Goal: Task Accomplishment & Management: Manage account settings

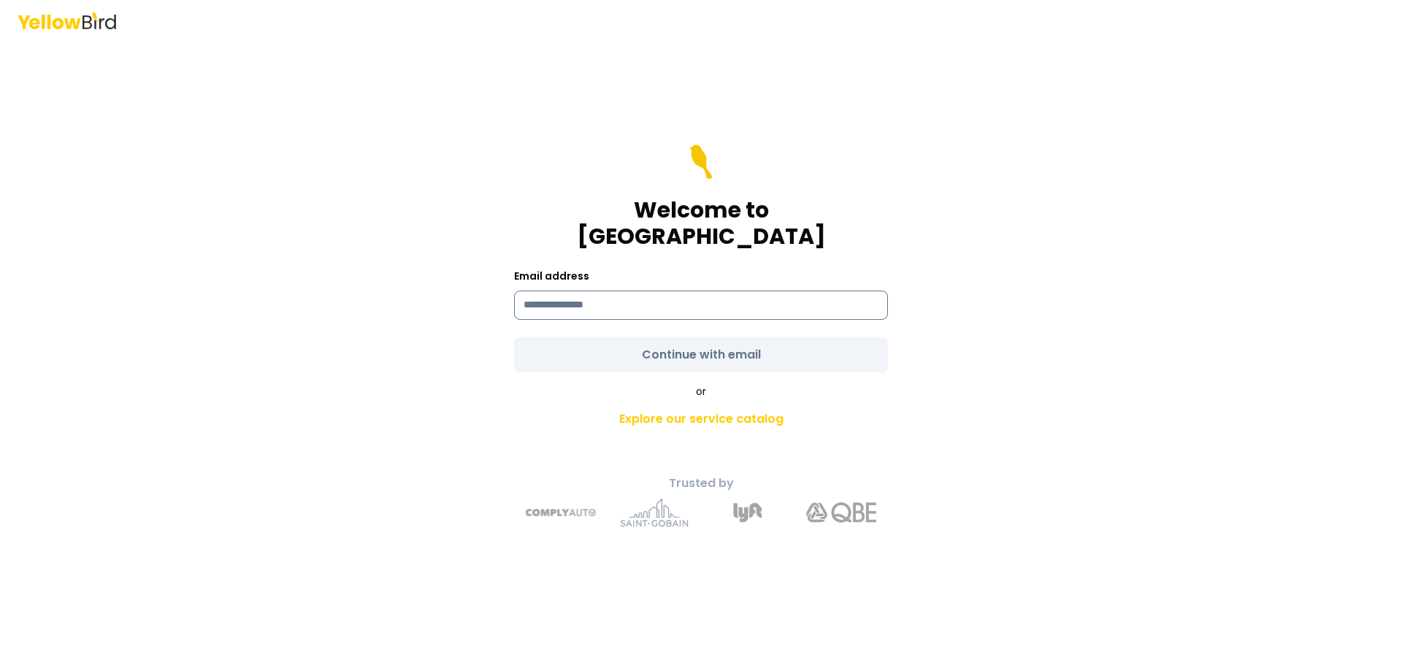
click at [574, 291] on input at bounding box center [701, 305] width 374 height 29
type input "**********"
click at [638, 348] on form "**********" at bounding box center [701, 259] width 374 height 228
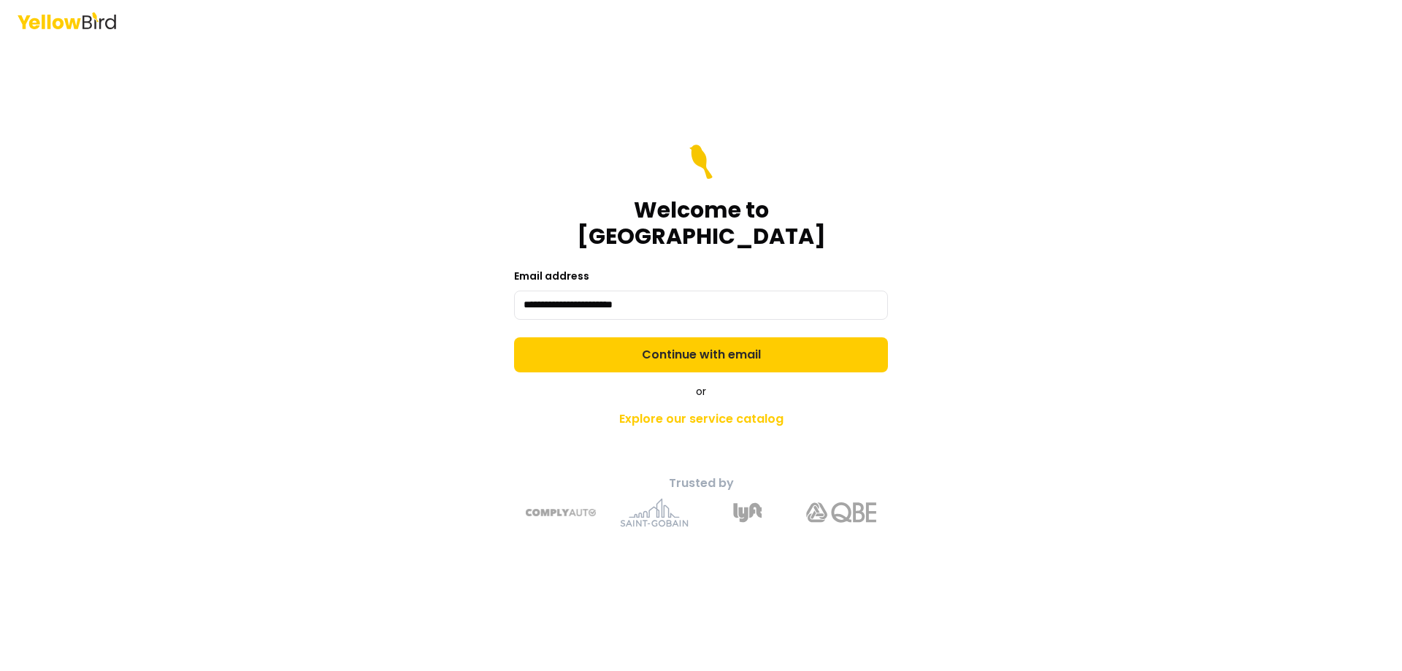
click at [638, 348] on button "Continue with email" at bounding box center [701, 354] width 374 height 35
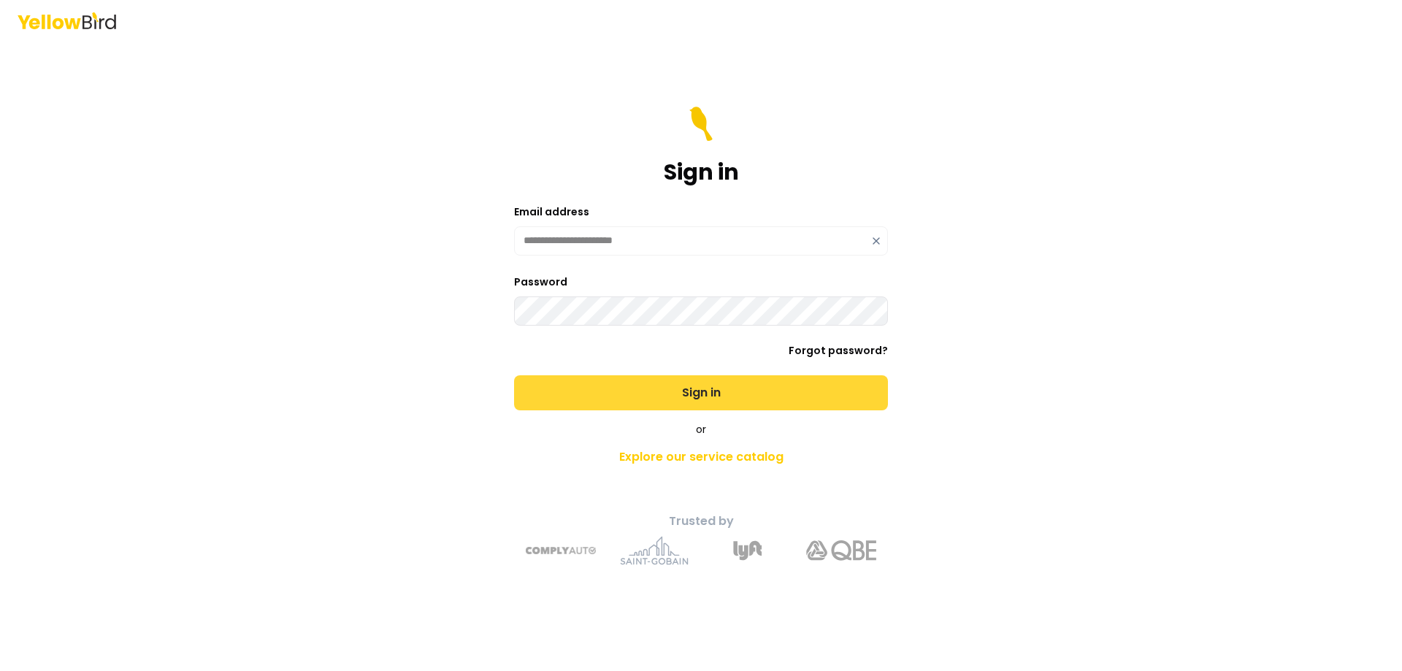
click at [650, 380] on button "Sign in" at bounding box center [701, 392] width 374 height 35
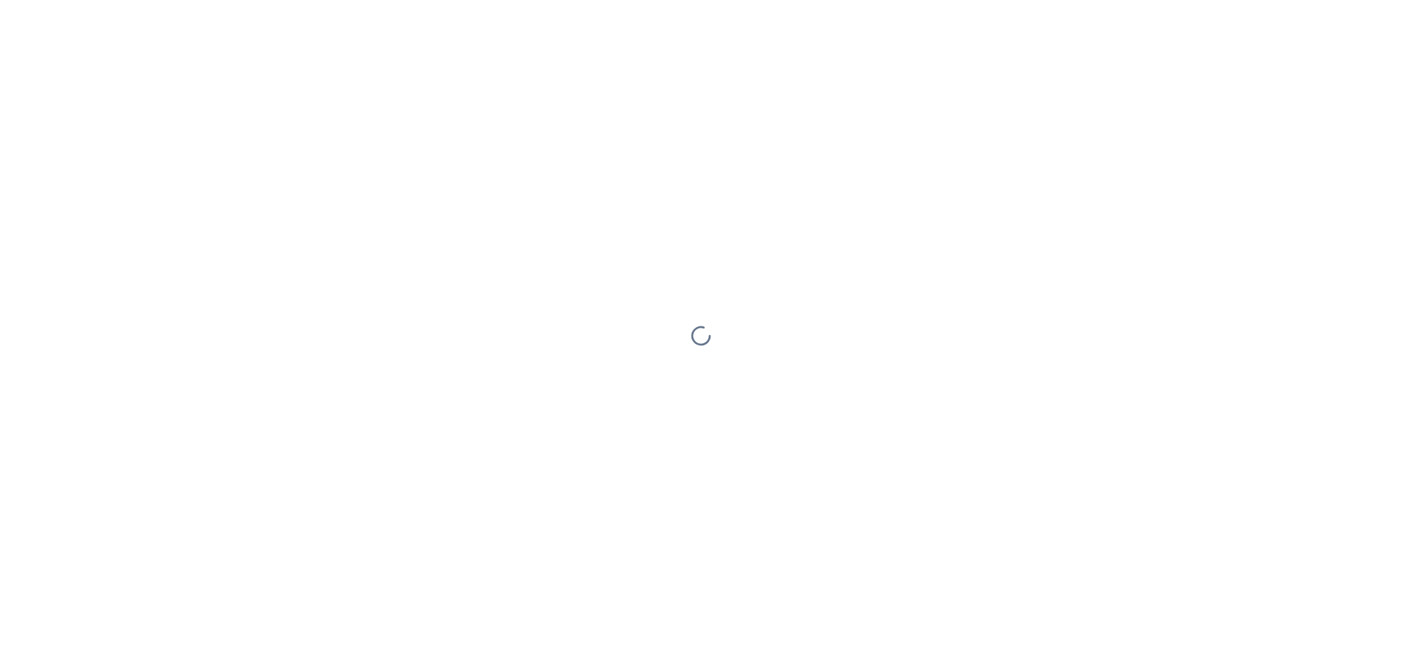
click at [683, 396] on div at bounding box center [701, 335] width 1402 height 671
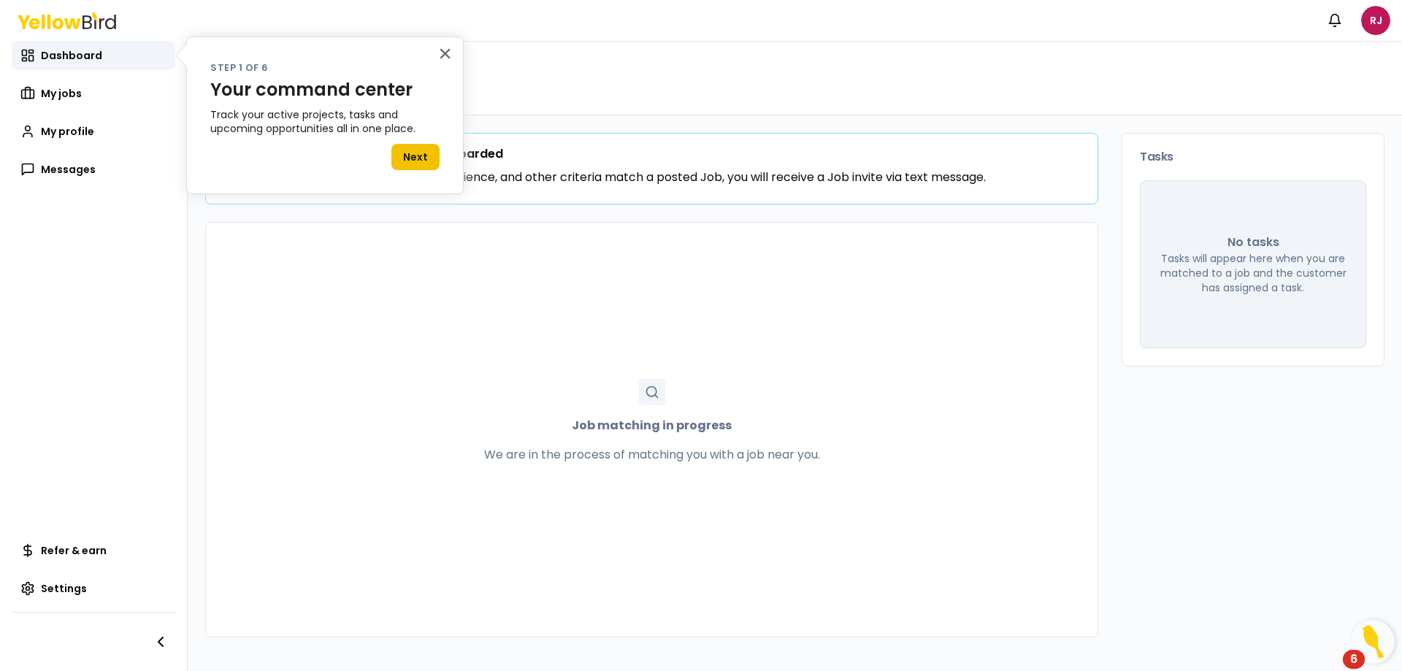
click at [417, 158] on button "Next" at bounding box center [415, 157] width 48 height 26
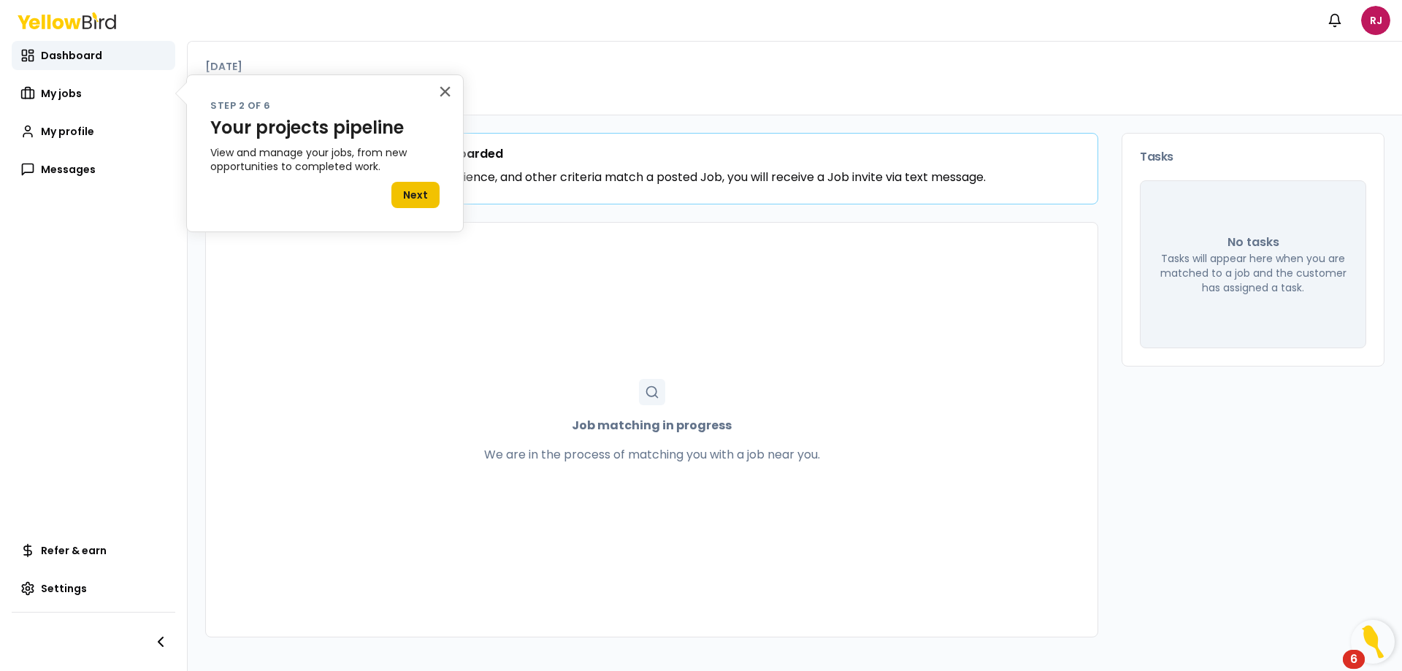
click at [429, 200] on button "Next" at bounding box center [415, 195] width 48 height 26
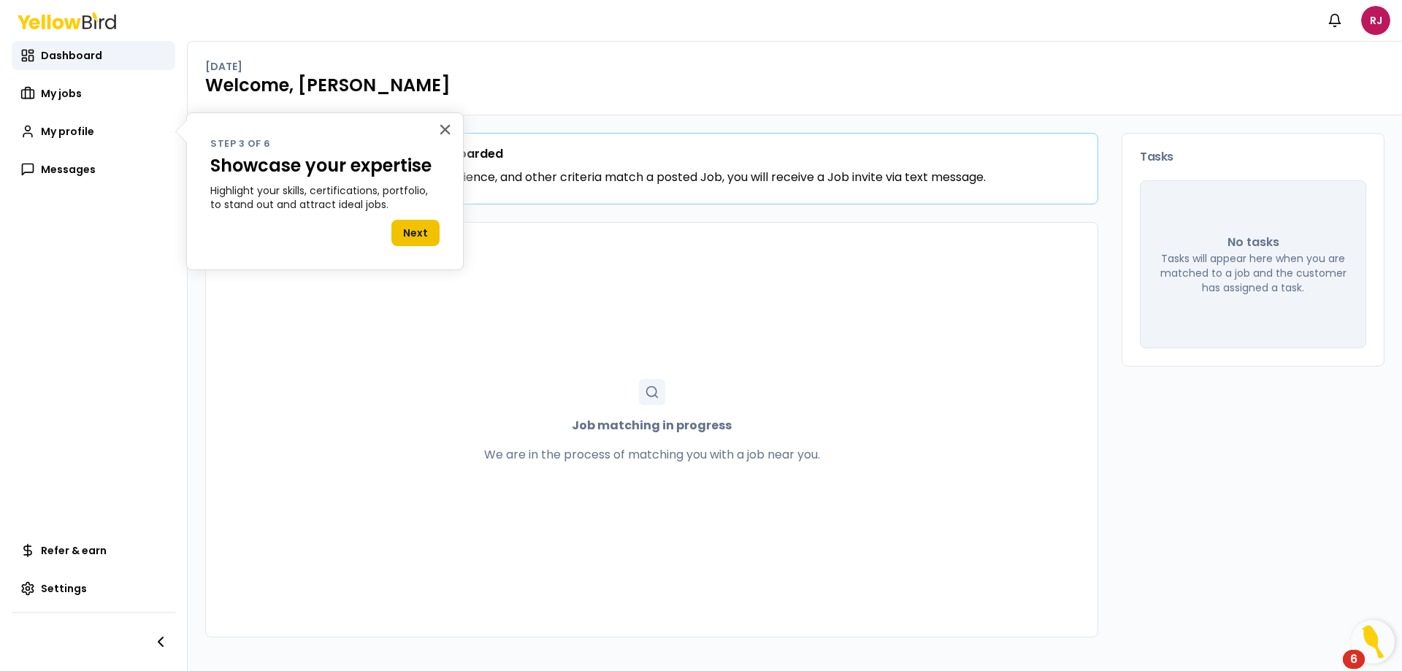
click at [416, 237] on button "Next" at bounding box center [415, 233] width 48 height 26
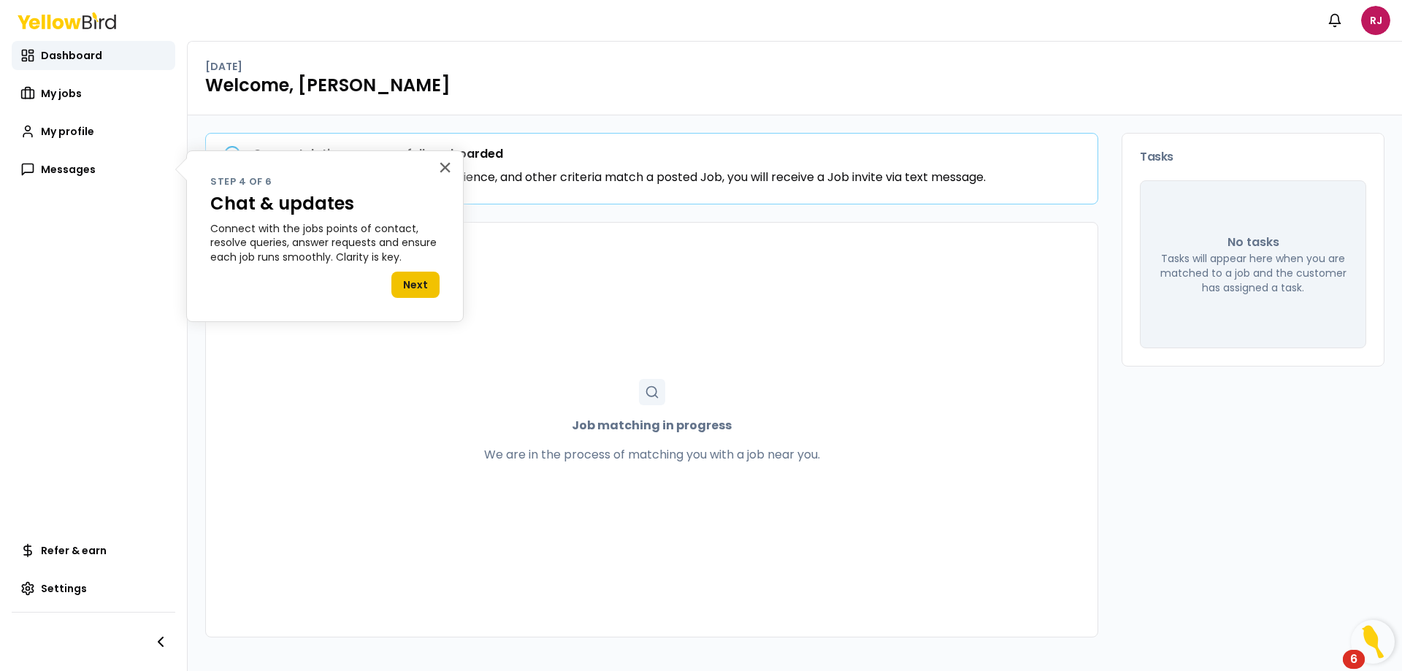
click at [410, 283] on button "Next" at bounding box center [415, 285] width 48 height 26
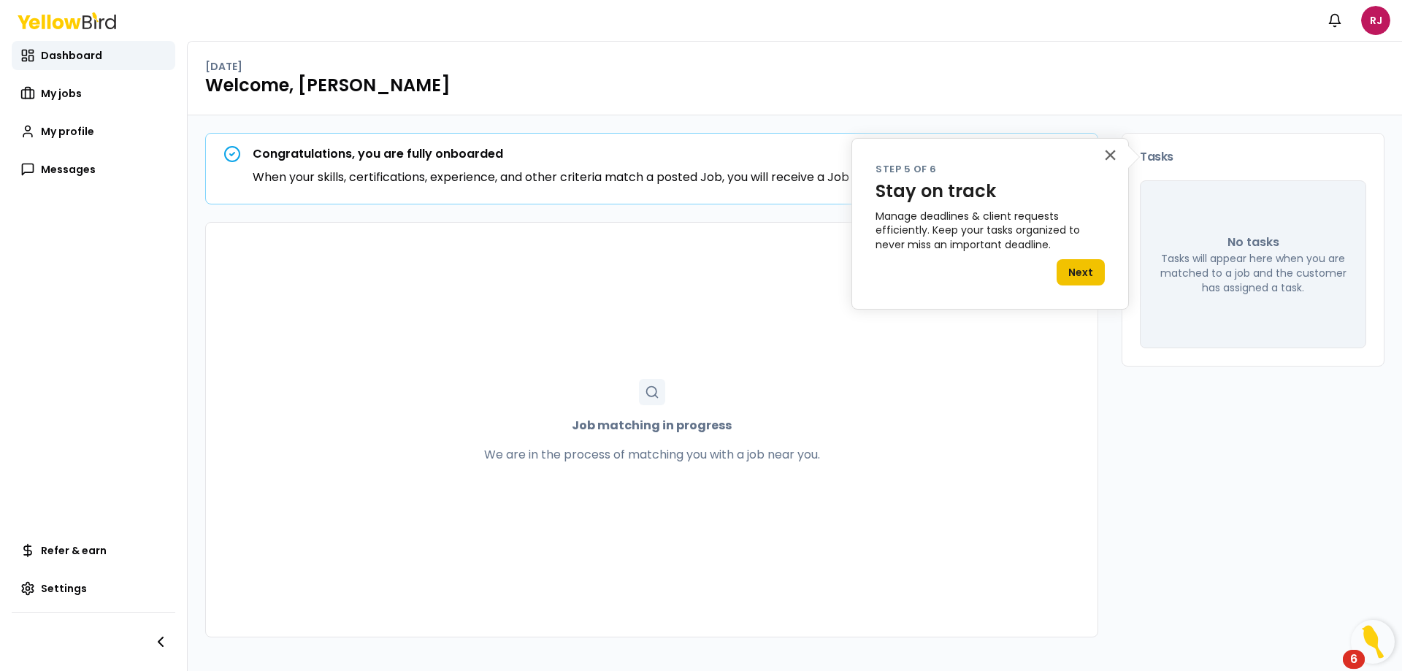
click at [1082, 267] on button "Next" at bounding box center [1080, 272] width 48 height 26
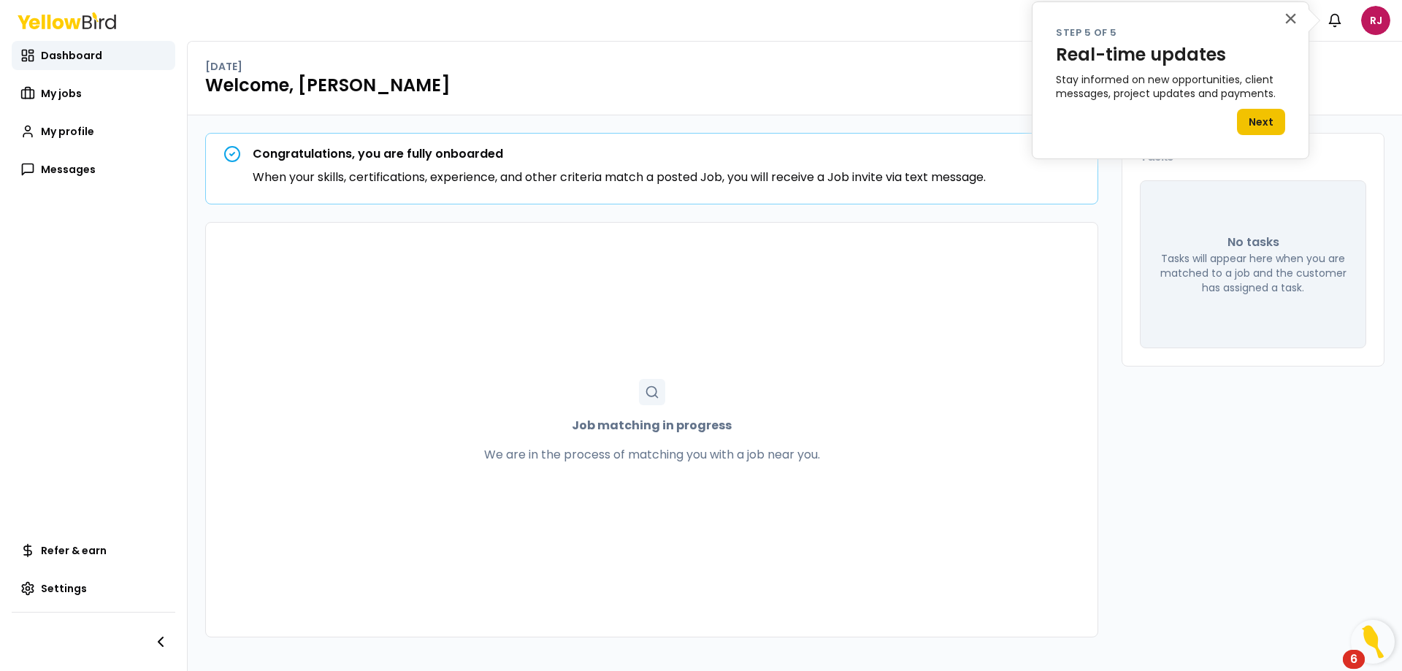
click at [1263, 123] on button "Next" at bounding box center [1261, 122] width 48 height 26
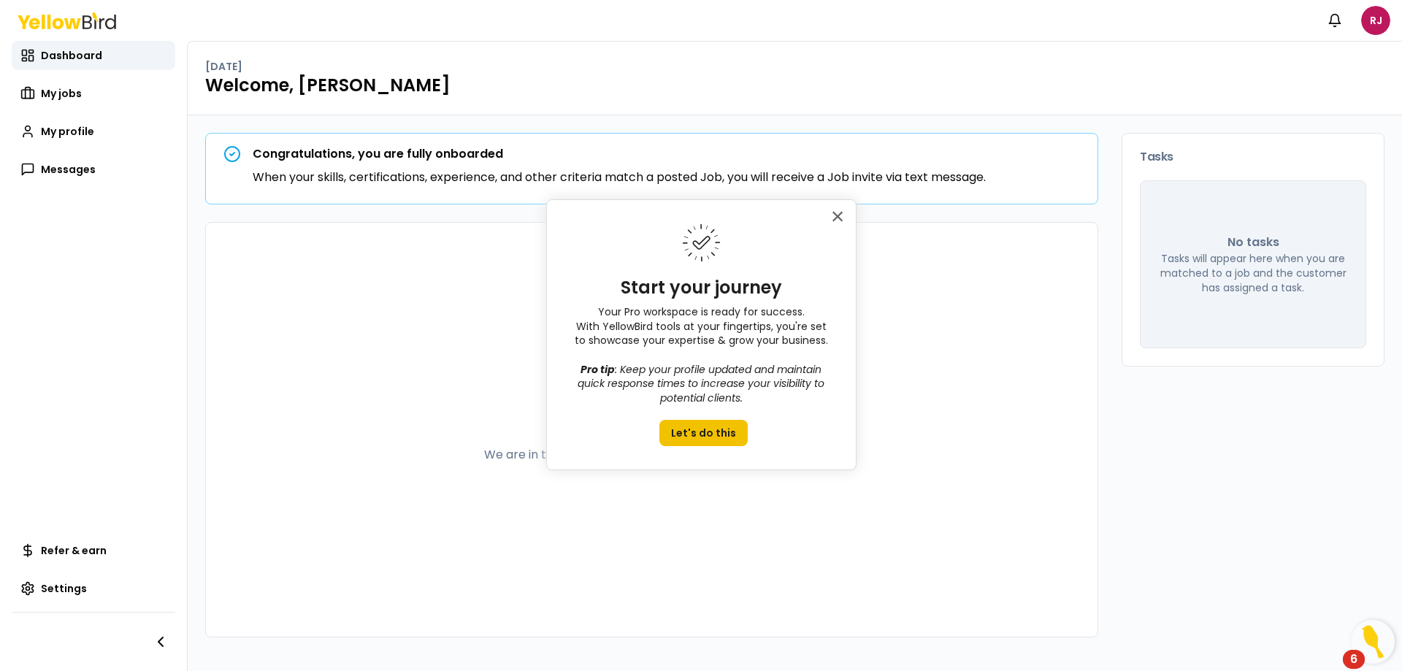
click at [690, 443] on button "Let's do this" at bounding box center [703, 433] width 88 height 26
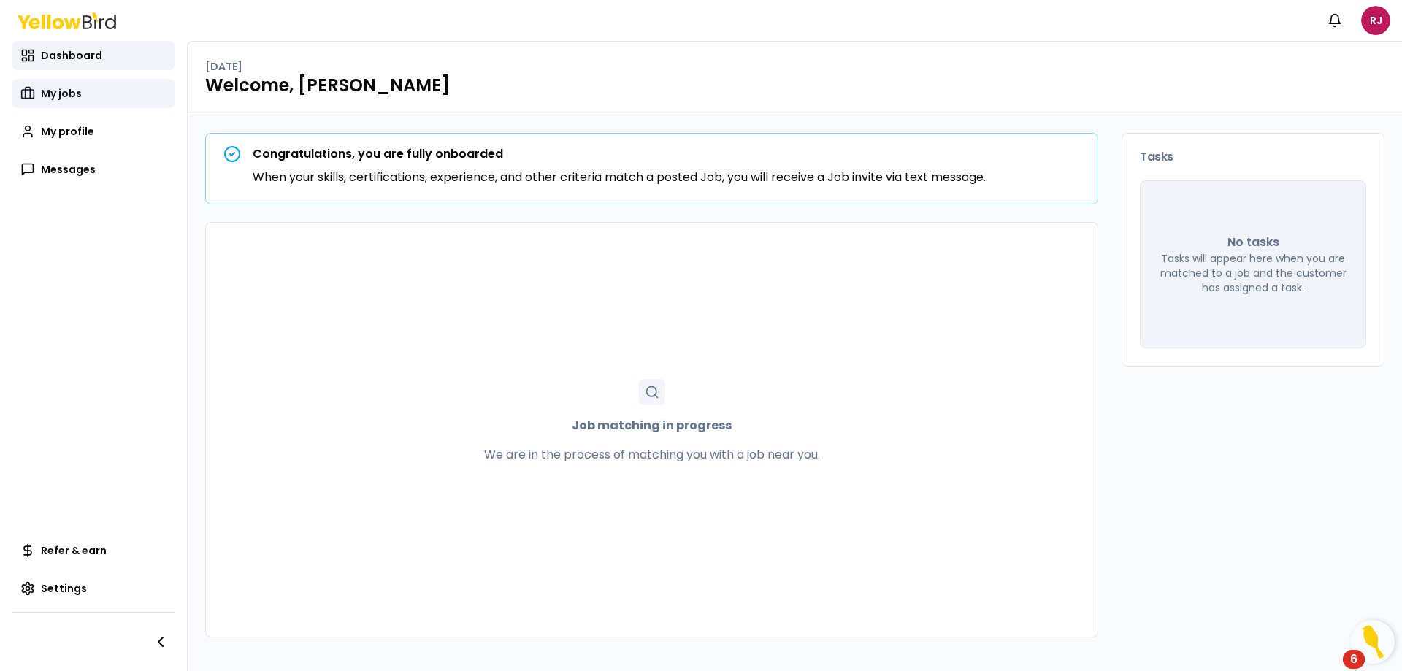
click at [66, 104] on link "My jobs" at bounding box center [94, 93] width 164 height 29
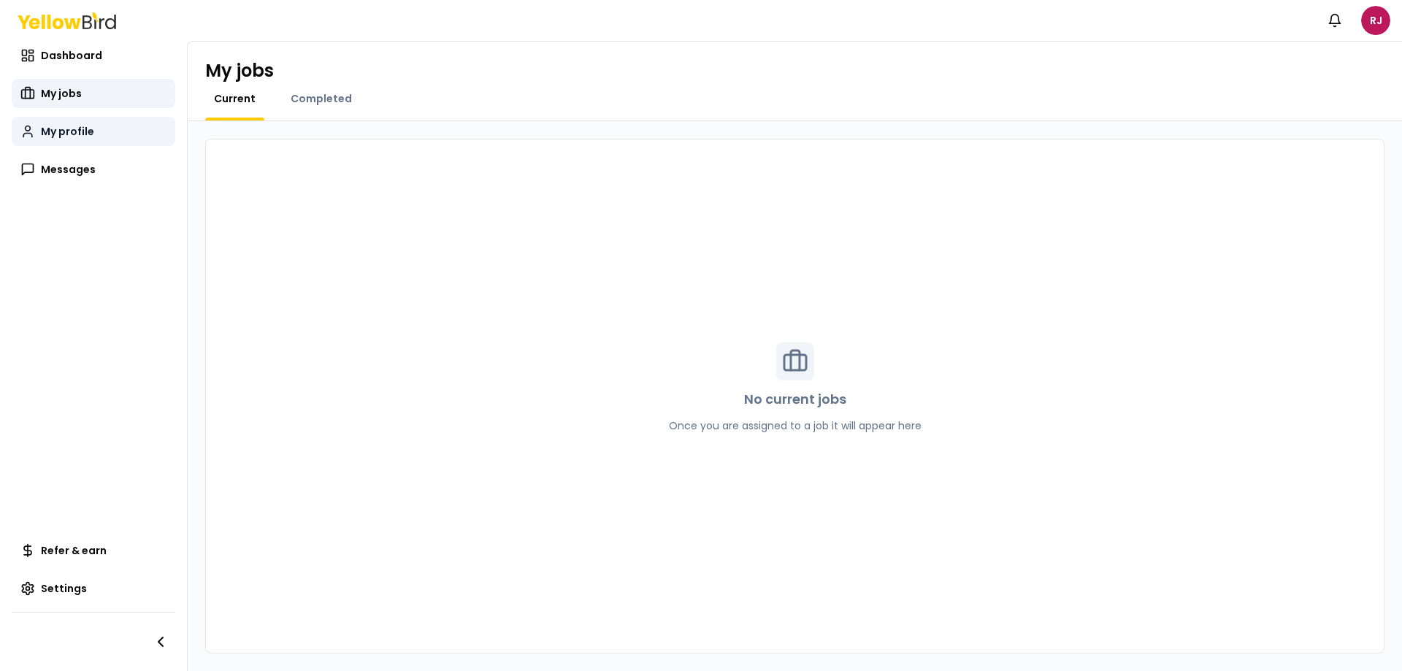
click at [99, 135] on link "My profile" at bounding box center [94, 131] width 164 height 29
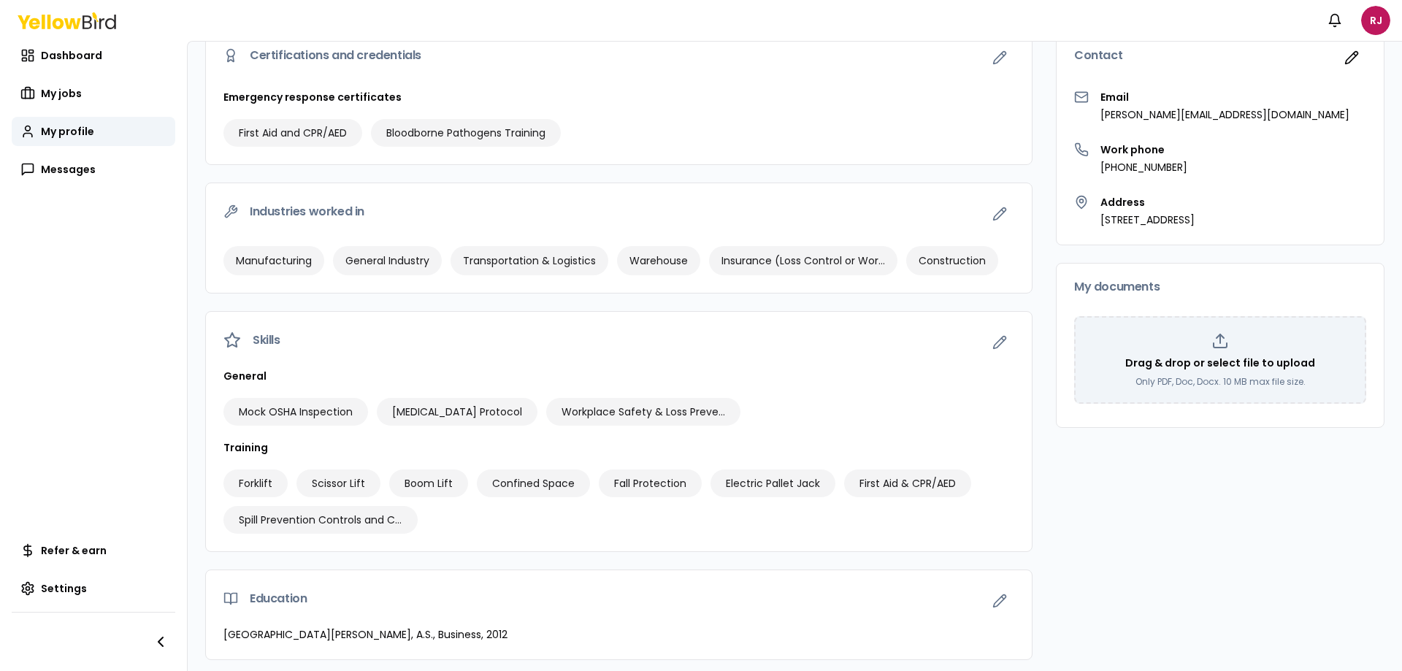
scroll to position [145, 0]
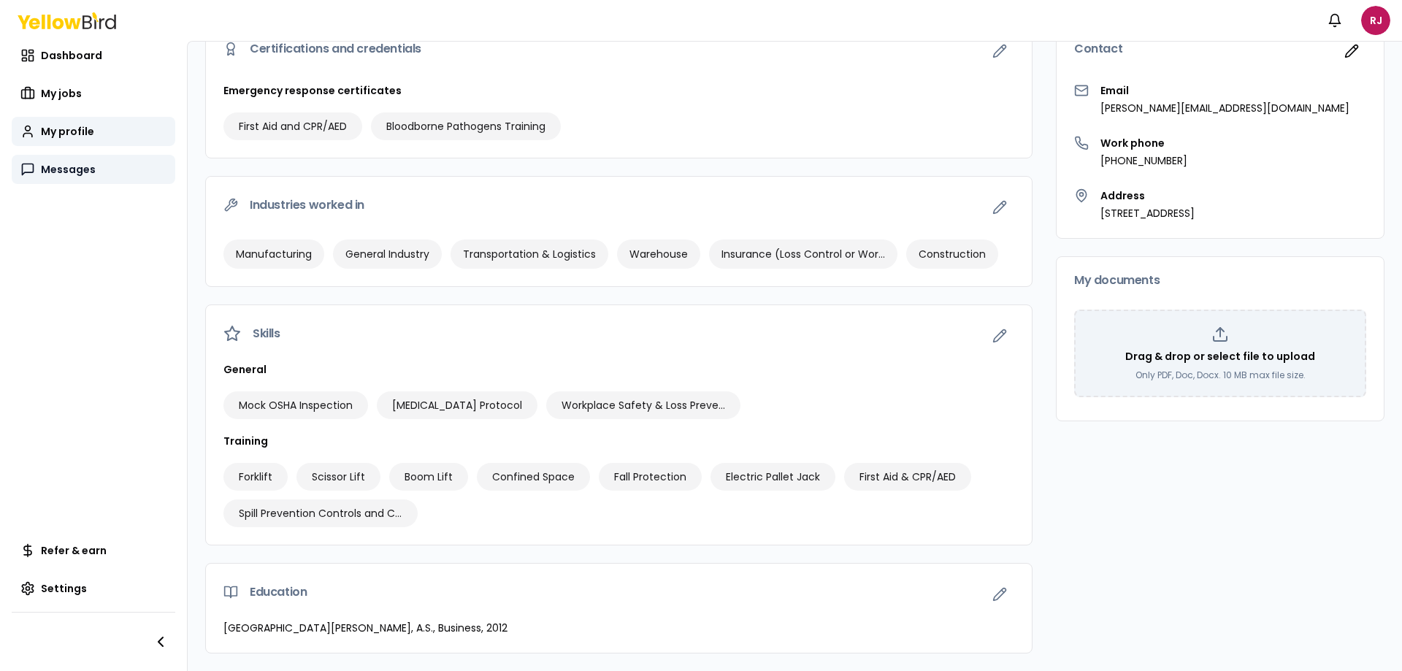
click at [40, 164] on link "Messages" at bounding box center [94, 169] width 164 height 29
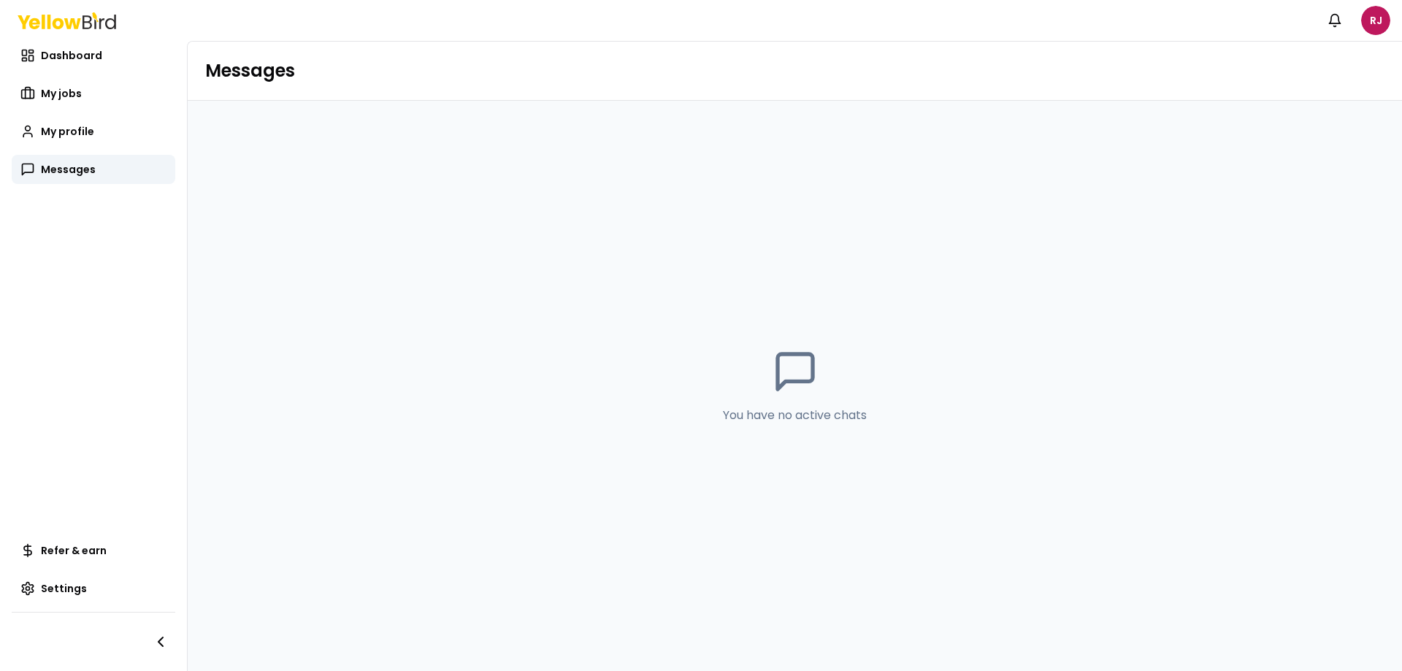
click at [79, 26] on icon at bounding box center [67, 20] width 99 height 17
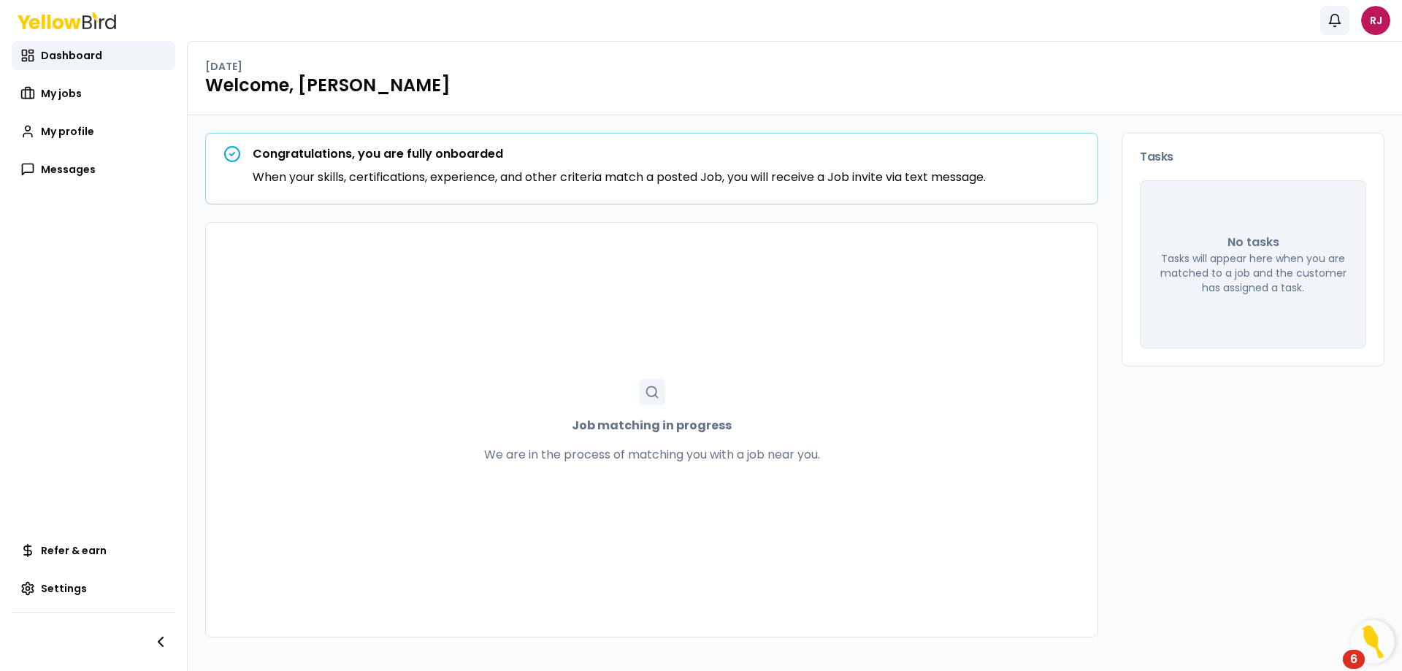
click at [1329, 26] on icon "button" at bounding box center [1334, 20] width 15 height 15
